Goal: Use online tool/utility: Use online tool/utility

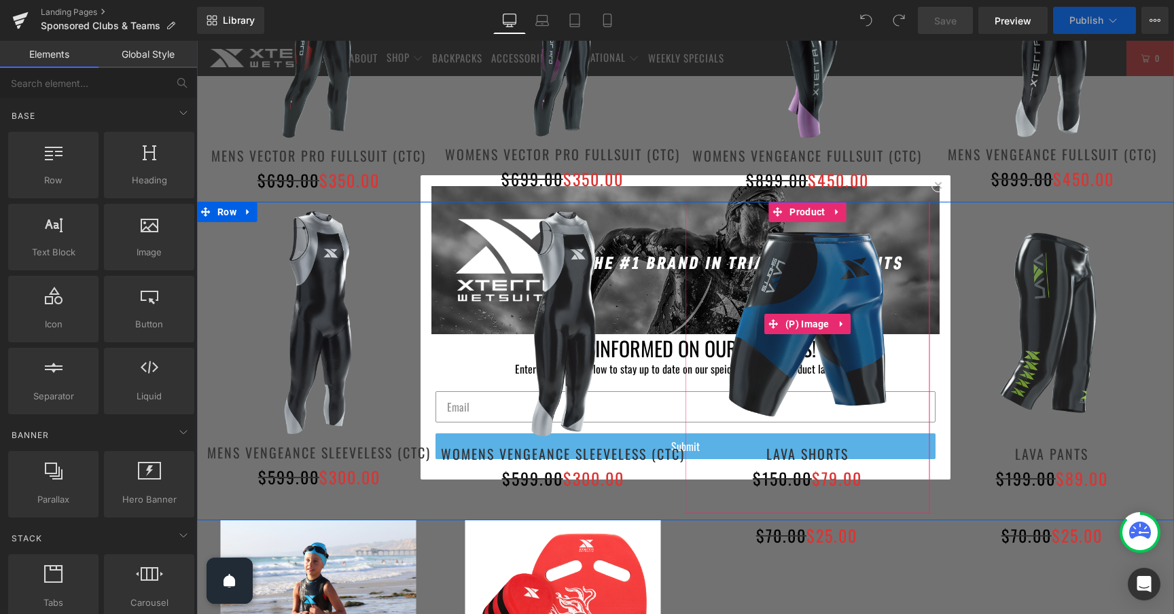
scroll to position [1281, 0]
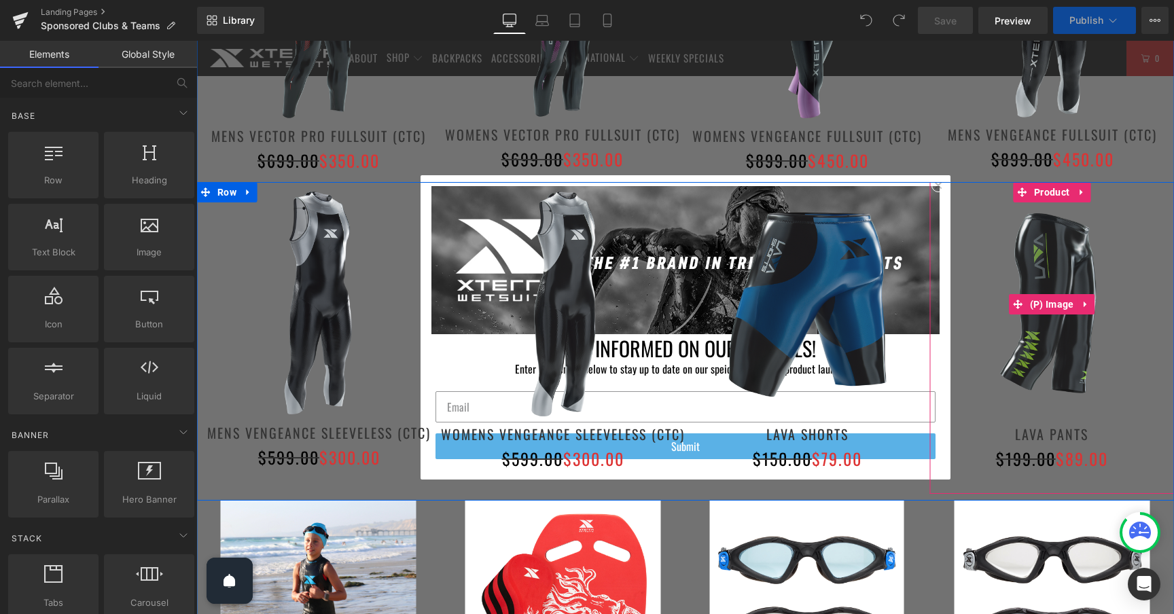
click at [936, 189] on img at bounding box center [1052, 304] width 245 height 245
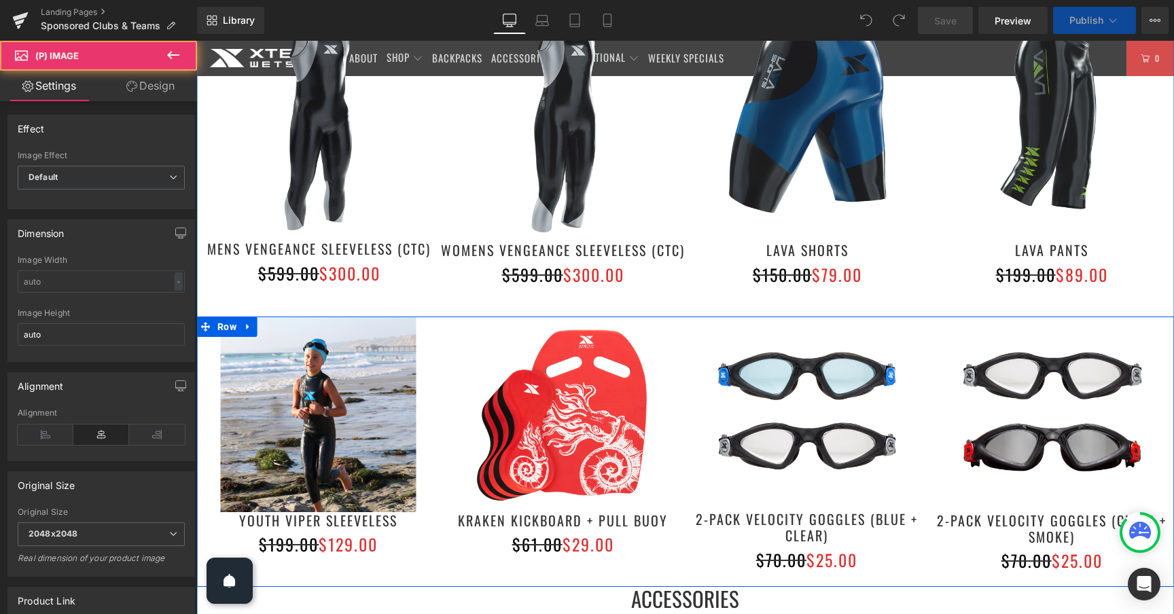
scroll to position [1471, 0]
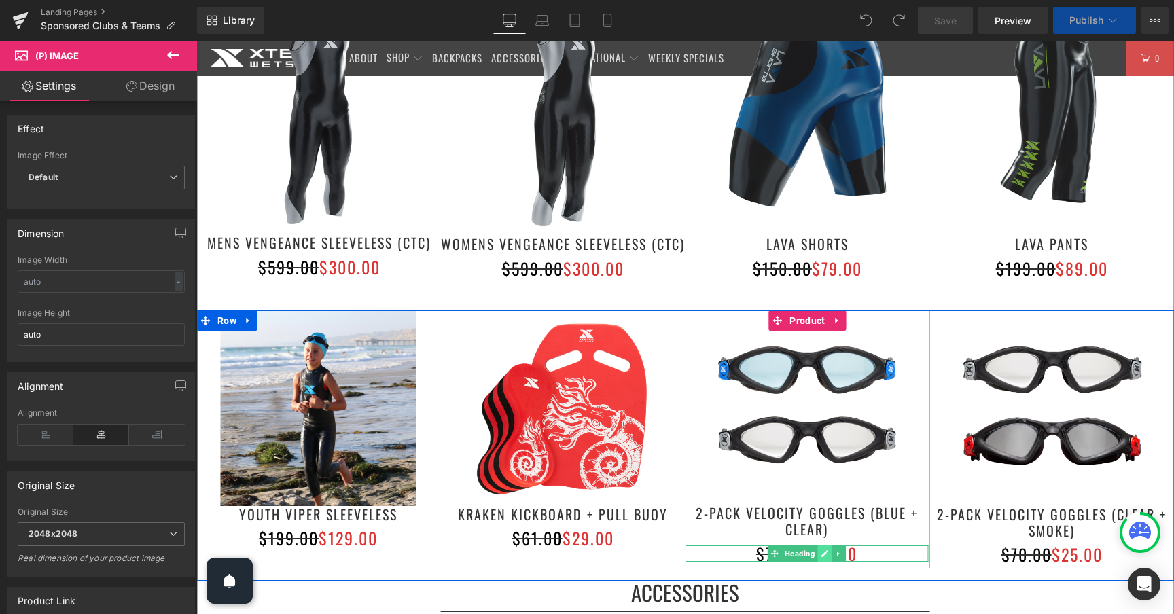
click at [824, 555] on icon at bounding box center [825, 553] width 7 height 7
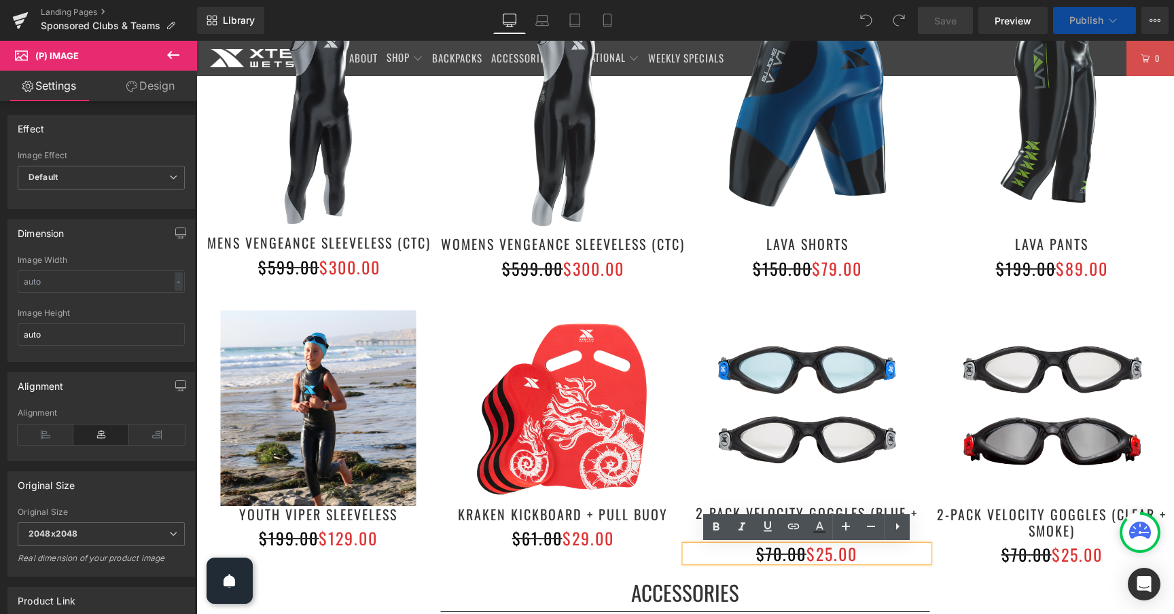
click at [835, 555] on font "$25.00" at bounding box center [832, 554] width 51 height 24
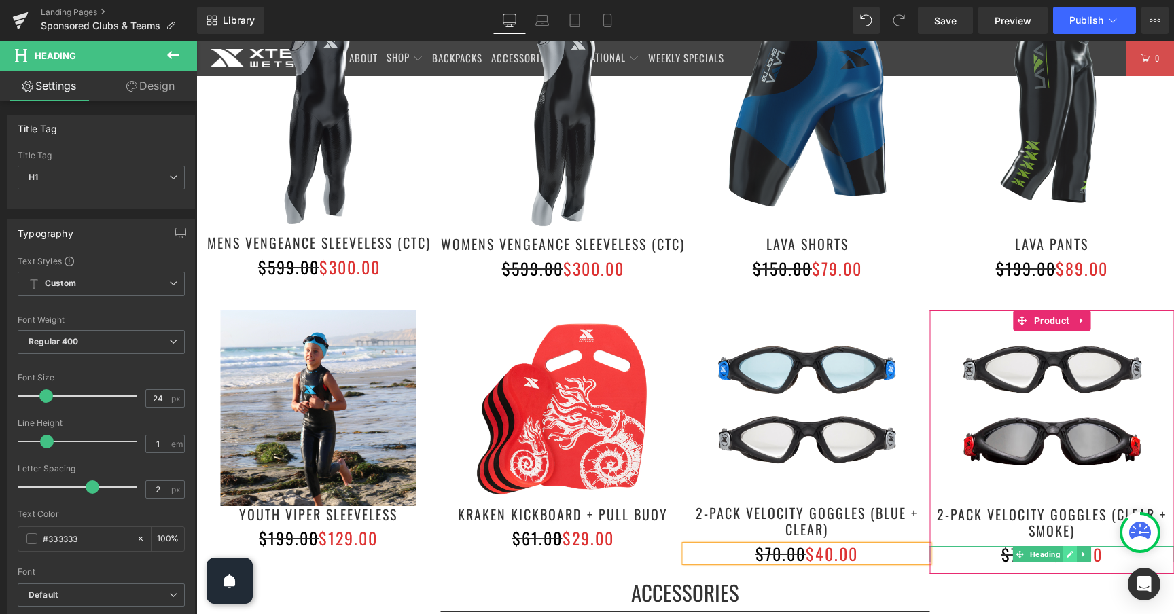
click at [1072, 557] on icon at bounding box center [1069, 554] width 7 height 8
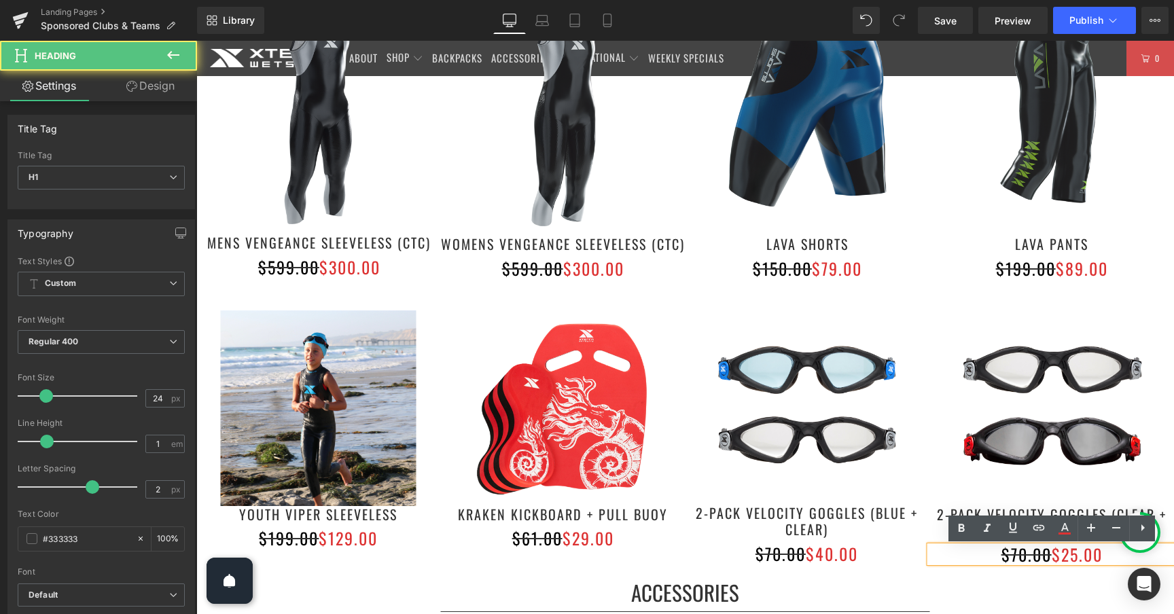
click at [1079, 555] on font "$25.00" at bounding box center [1077, 554] width 51 height 24
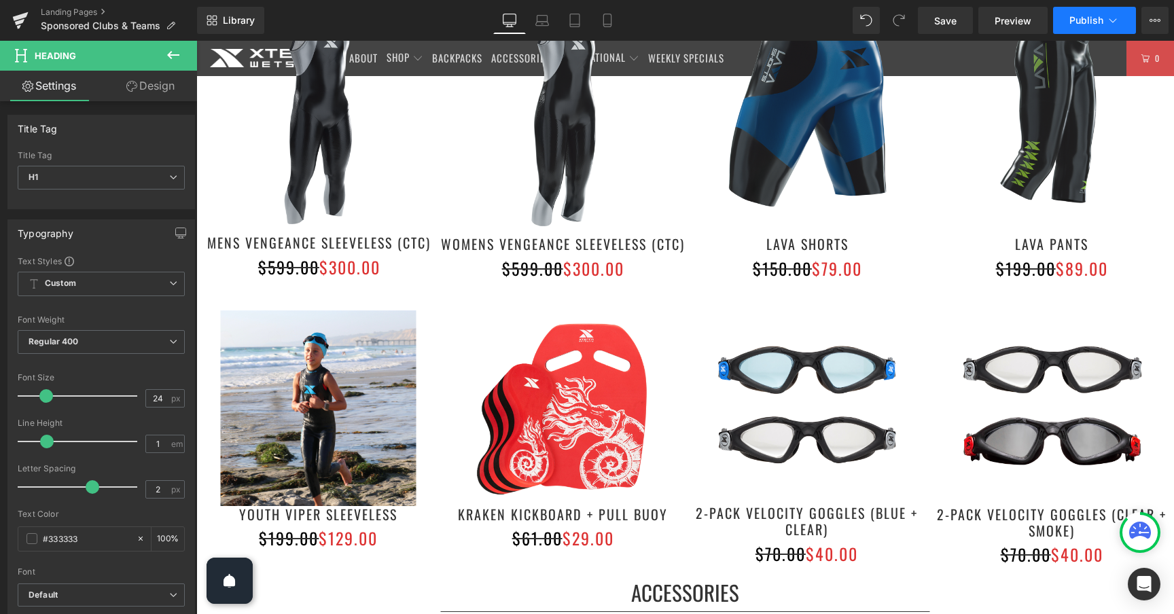
click at [1106, 18] on icon at bounding box center [1113, 21] width 14 height 14
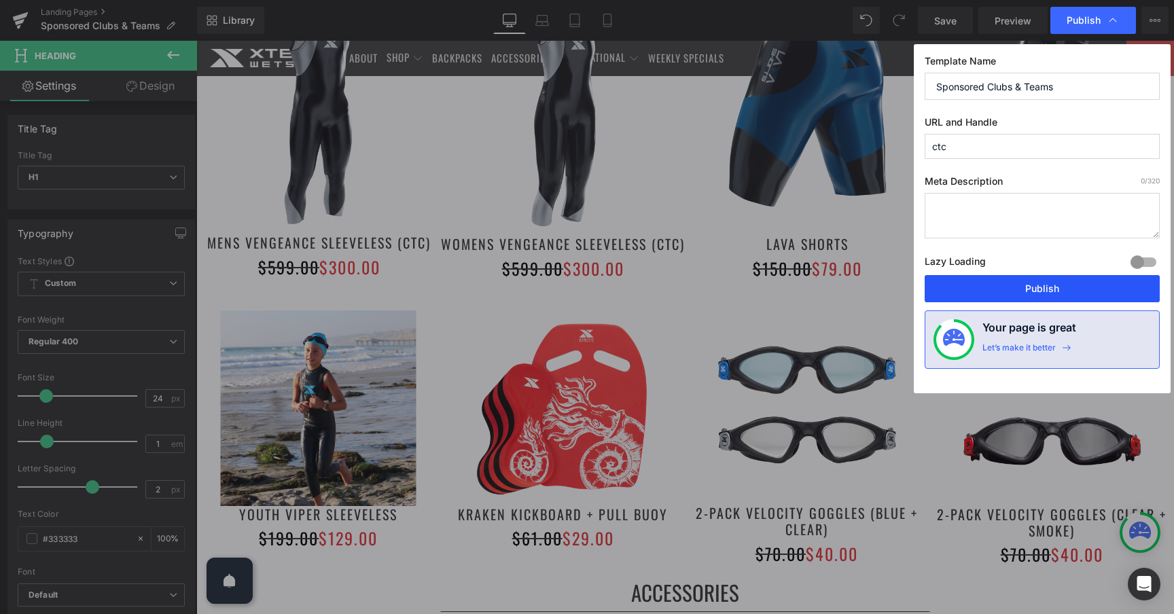
drag, startPoint x: 1032, startPoint y: 291, endPoint x: 546, endPoint y: 319, distance: 486.7
click at [1032, 291] on button "Publish" at bounding box center [1042, 288] width 235 height 27
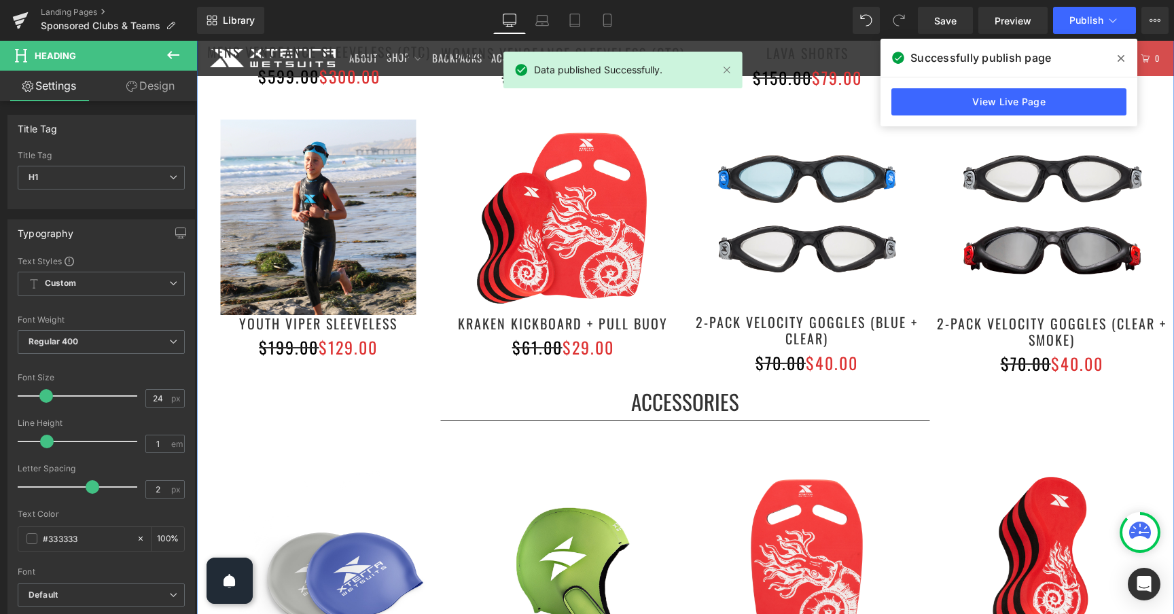
scroll to position [1789, 0]
